Goal: Transaction & Acquisition: Obtain resource

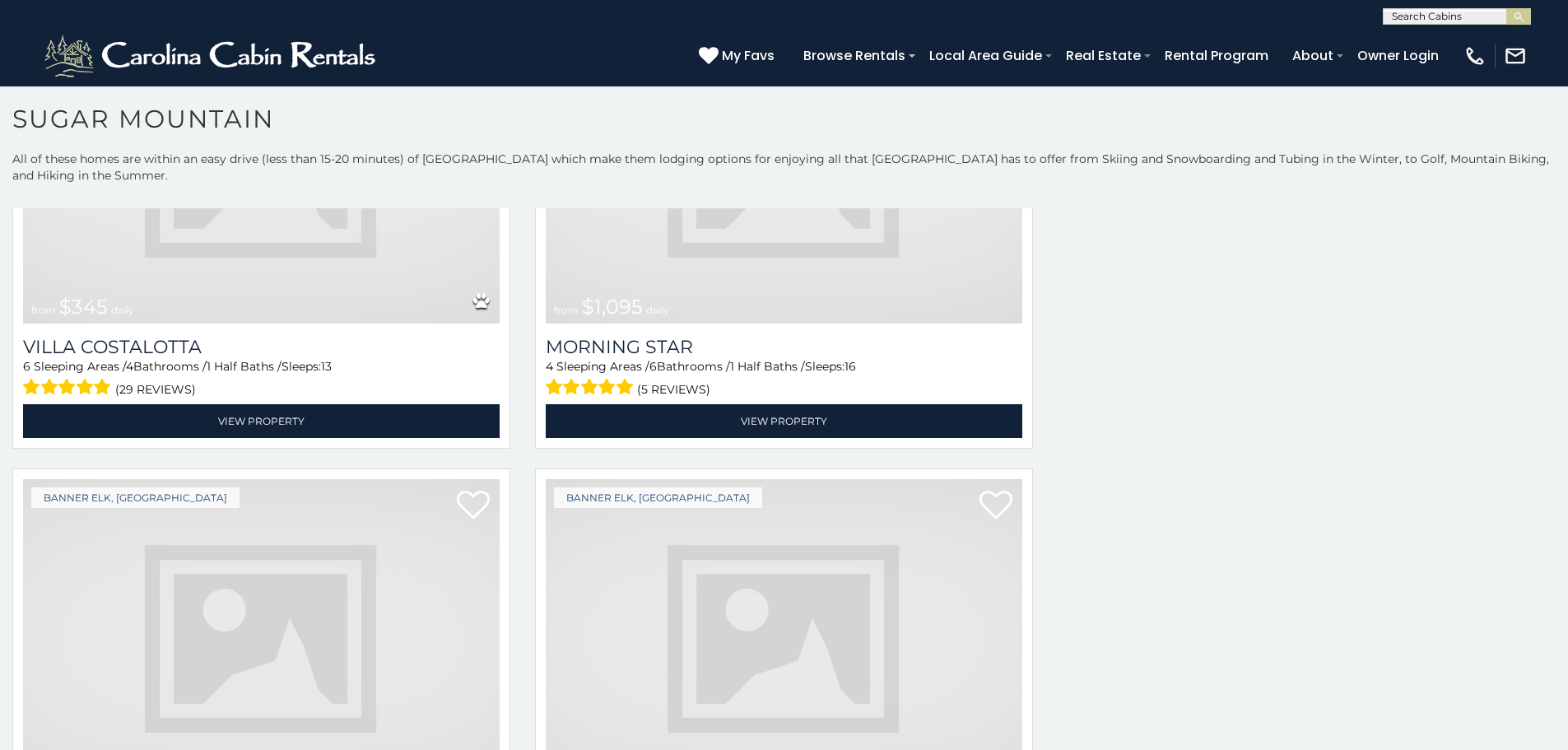
scroll to position [4145, 0]
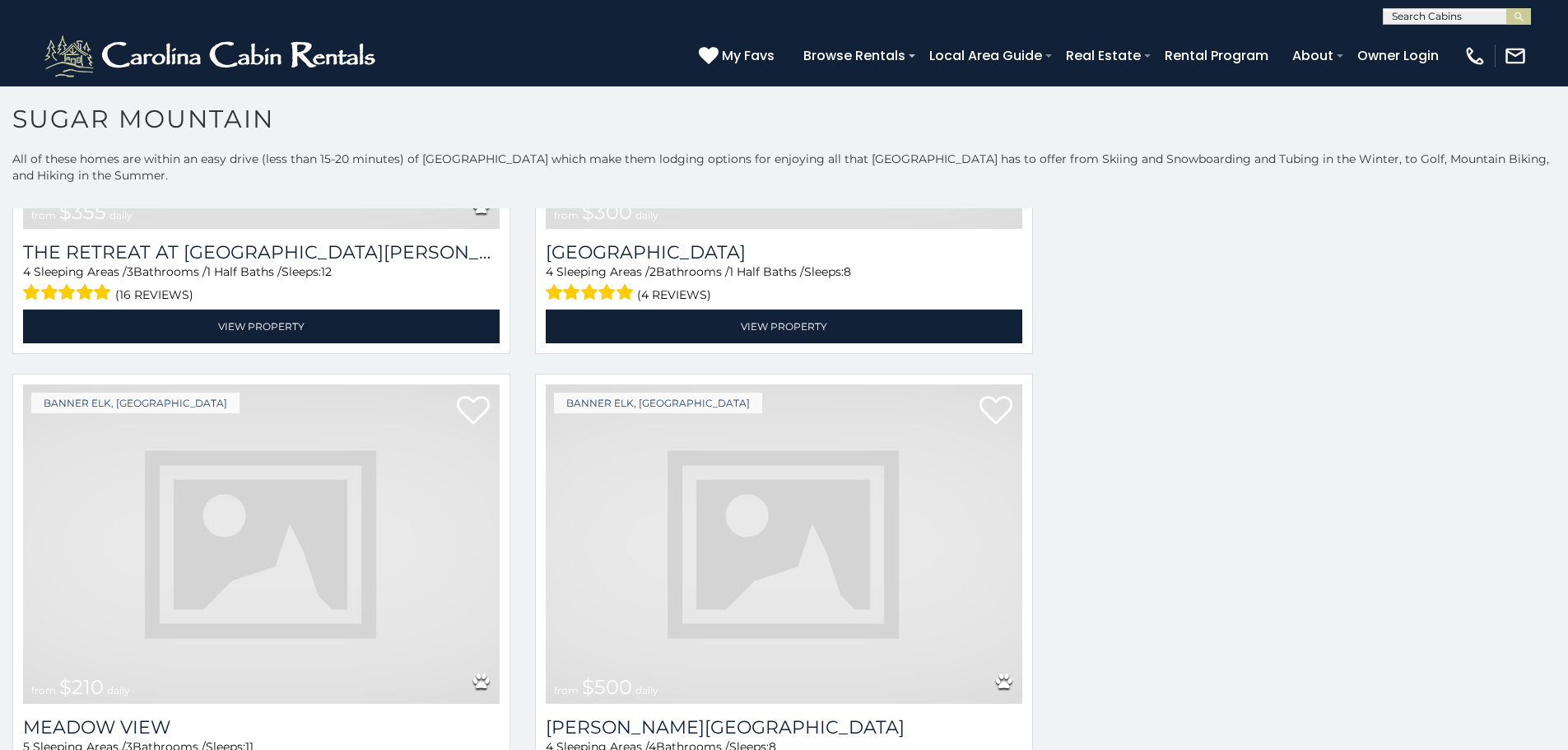
click at [73, 384] on img at bounding box center [261, 544] width 477 height 319
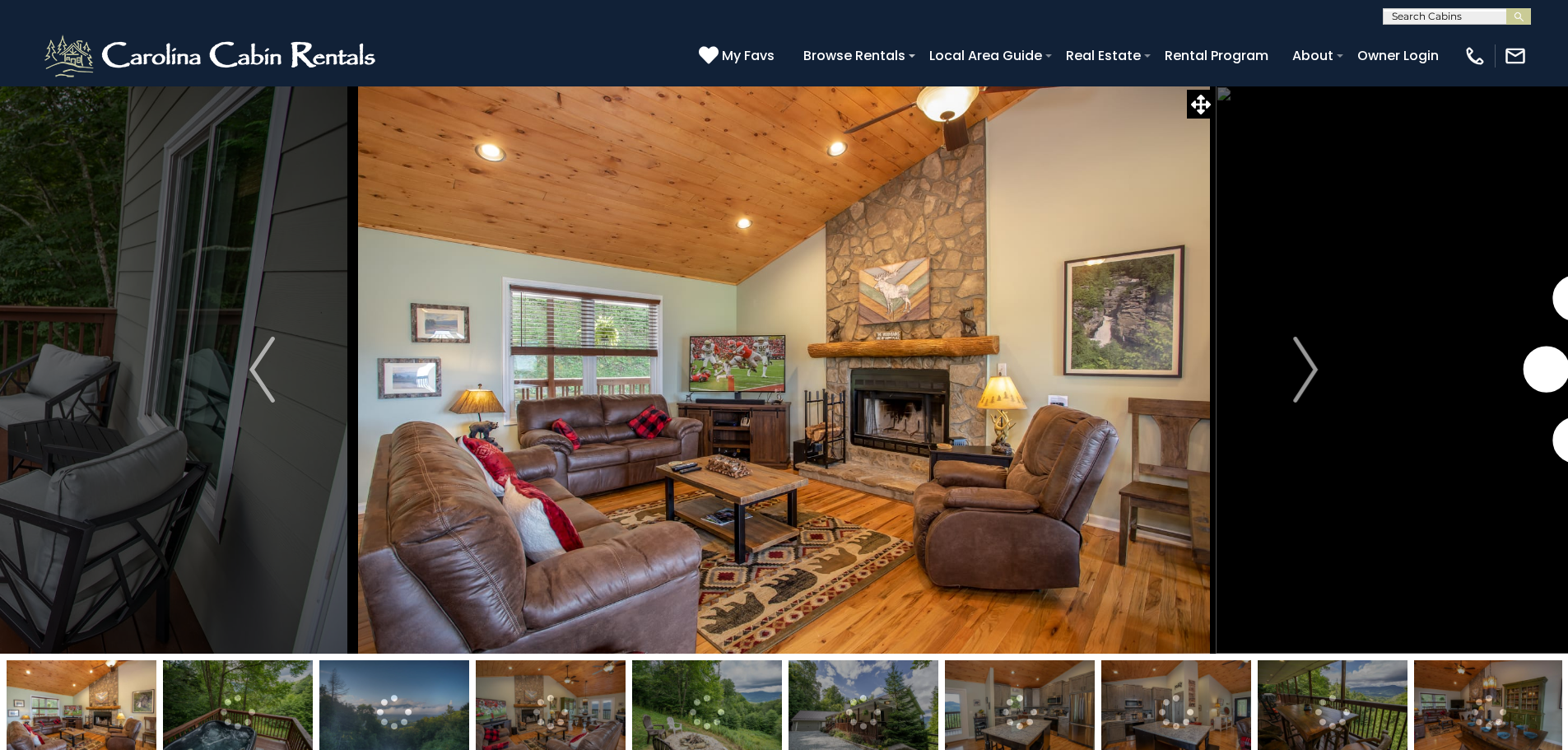
scroll to position [67, 0]
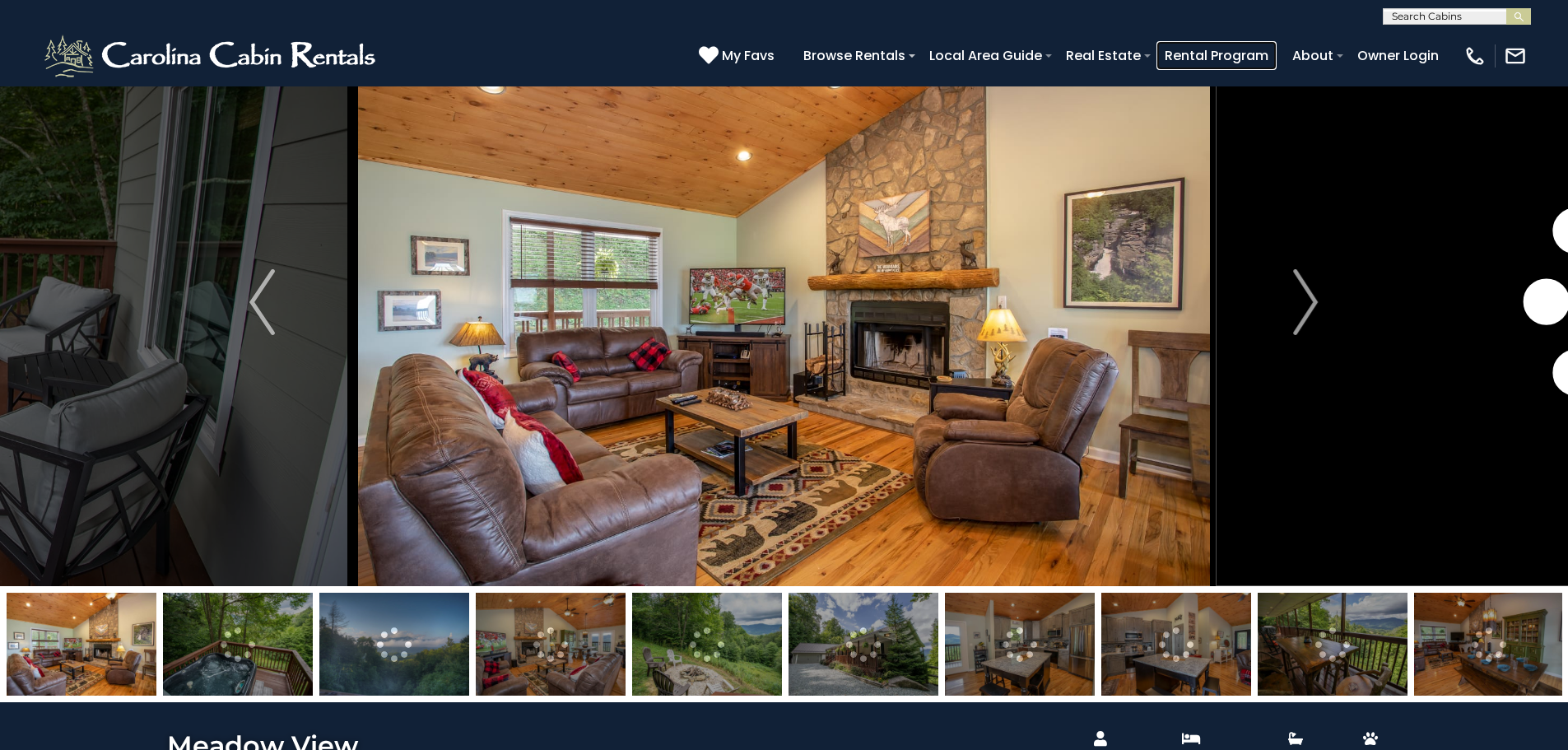
click at [1276, 58] on link "Rental Program" at bounding box center [1216, 55] width 120 height 28
